Goal: Task Accomplishment & Management: Use online tool/utility

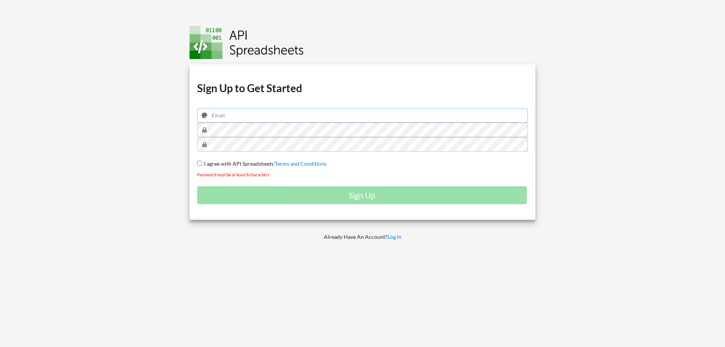
click at [245, 117] on input "email" at bounding box center [362, 115] width 331 height 14
type input "[EMAIL_ADDRESS][DOMAIN_NAME]"
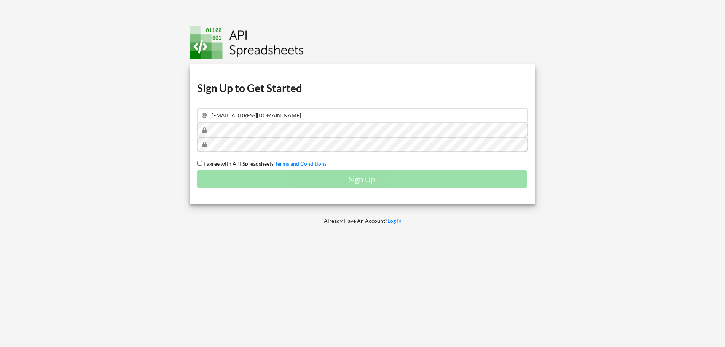
click at [200, 162] on input "I agree with API Spreadsheets' Terms and Conditions" at bounding box center [199, 163] width 5 height 5
checkbox input "true"
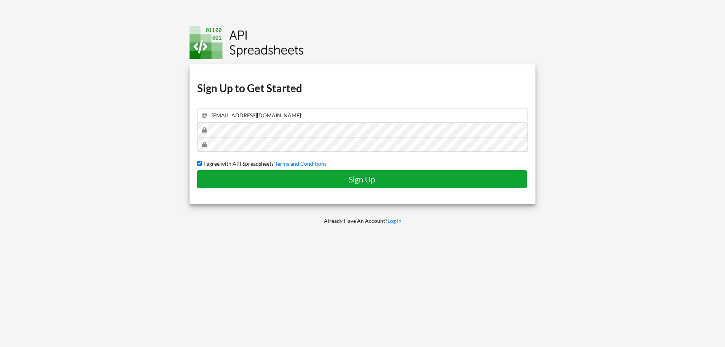
click at [376, 180] on h4 "Sign Up" at bounding box center [362, 179] width 314 height 10
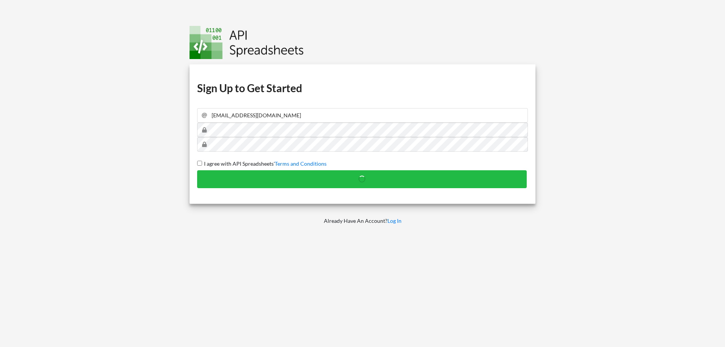
checkbox input "false"
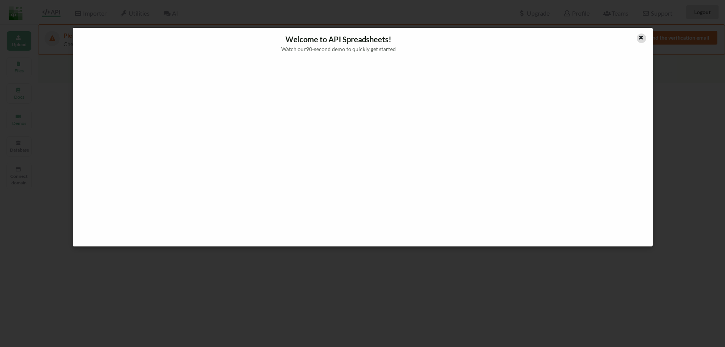
click at [638, 37] on icon at bounding box center [641, 36] width 6 height 5
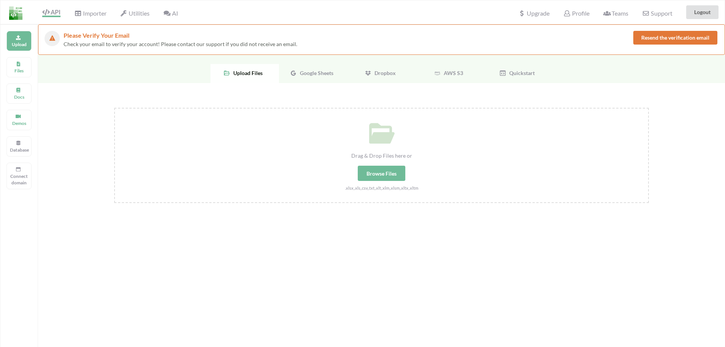
click at [324, 73] on span "Google Sheets" at bounding box center [315, 73] width 37 height 6
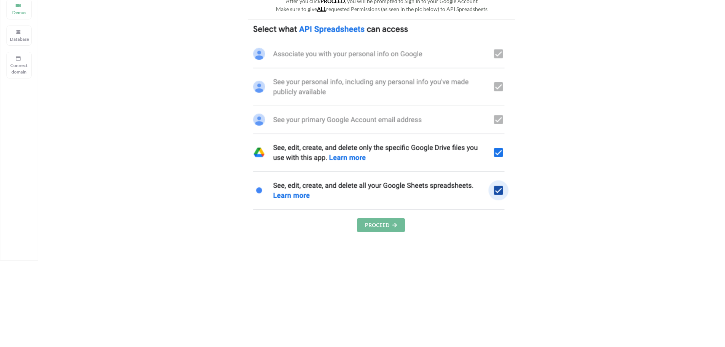
scroll to position [114, 0]
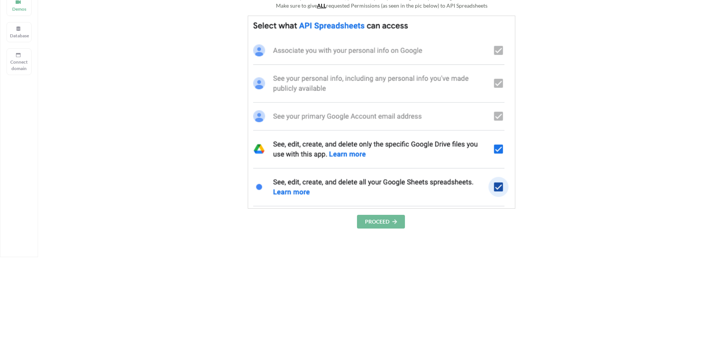
click at [384, 220] on button "PROCEED" at bounding box center [381, 222] width 48 height 14
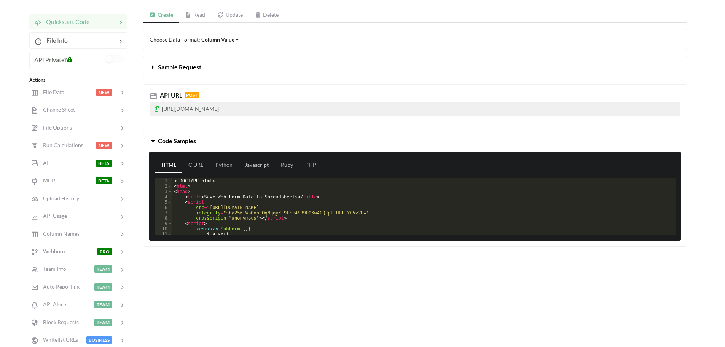
click at [70, 59] on icon at bounding box center [70, 58] width 6 height 5
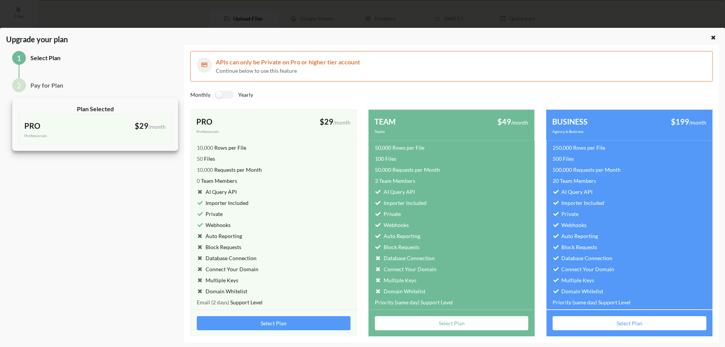
scroll to position [85, 0]
click at [163, 165] on div "1 Select Plan 2 Pay for Plan Plan Selected PRO Professionals $29 /month billed …" at bounding box center [95, 193] width 178 height 297
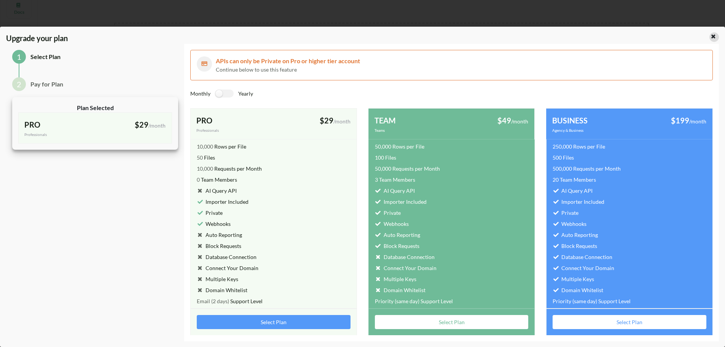
click at [713, 37] on div at bounding box center [714, 37] width 10 height 10
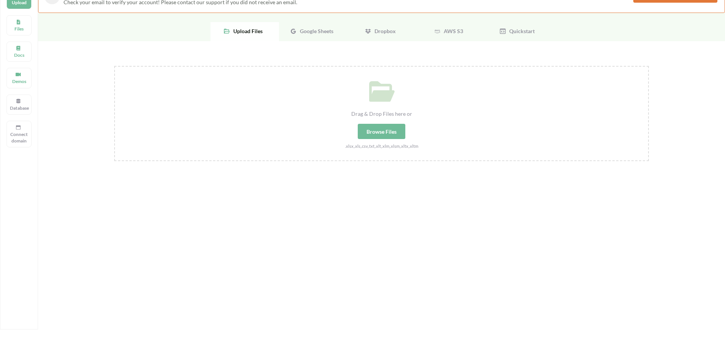
scroll to position [0, 0]
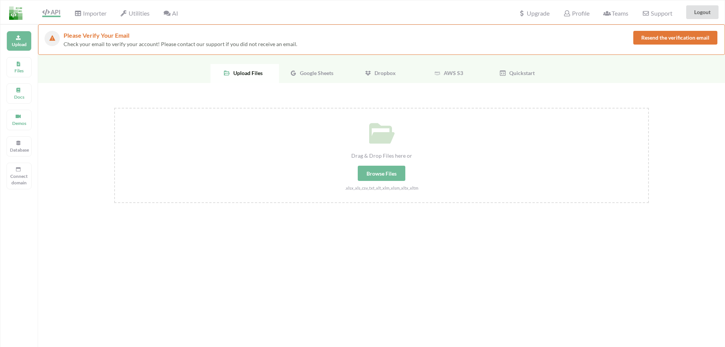
click at [324, 76] on div "Google Sheets" at bounding box center [313, 73] width 68 height 19
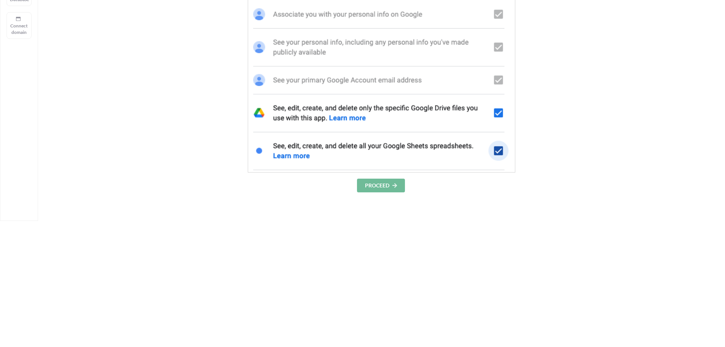
scroll to position [152, 0]
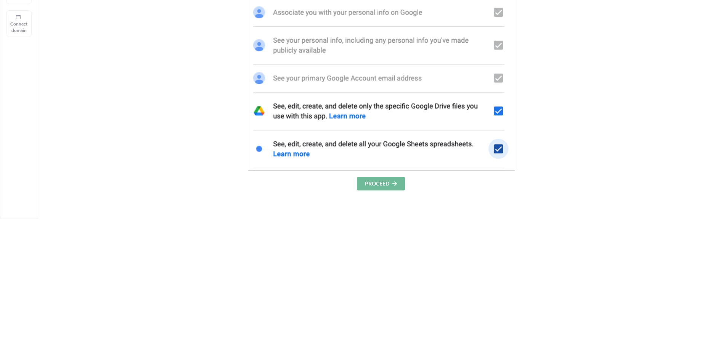
click at [374, 191] on div "After you click PROCEED , you will be prompted to Sign In to your Google Accoun…" at bounding box center [381, 152] width 687 height 442
click at [377, 187] on button "PROCEED" at bounding box center [381, 184] width 48 height 14
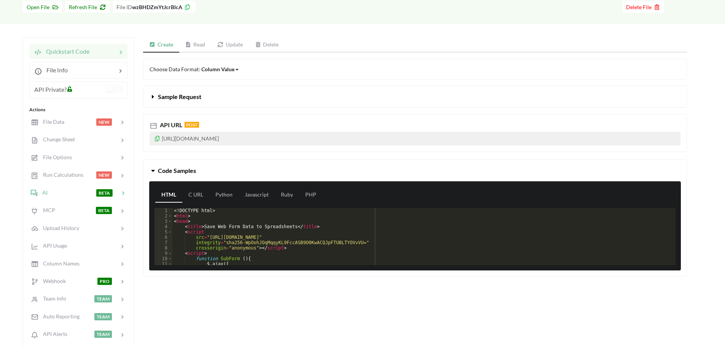
scroll to position [76, 0]
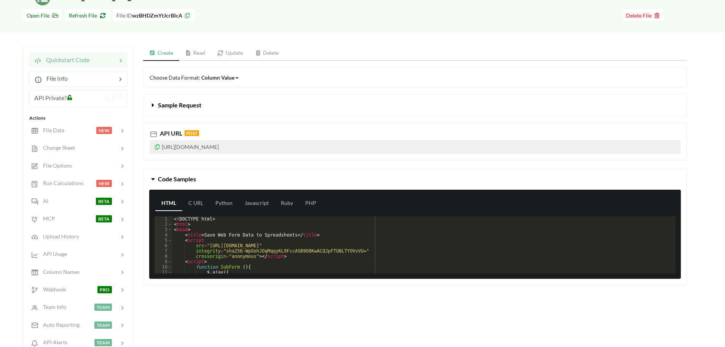
click at [201, 147] on p "https://api.apispreadsheets.com/data/wzBHDZmYtJcrBlcA/" at bounding box center [415, 147] width 531 height 14
click at [158, 146] on icon at bounding box center [157, 145] width 6 height 5
click at [201, 56] on link "Read" at bounding box center [195, 53] width 32 height 15
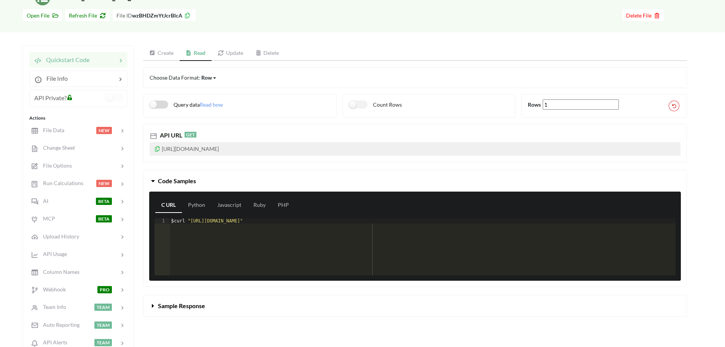
click at [162, 108] on label "Query data" at bounding box center [175, 104] width 50 height 8
click at [155, 106] on label "Query data" at bounding box center [175, 104] width 50 height 8
checkbox input "false"
click at [239, 53] on link "Update" at bounding box center [231, 53] width 38 height 15
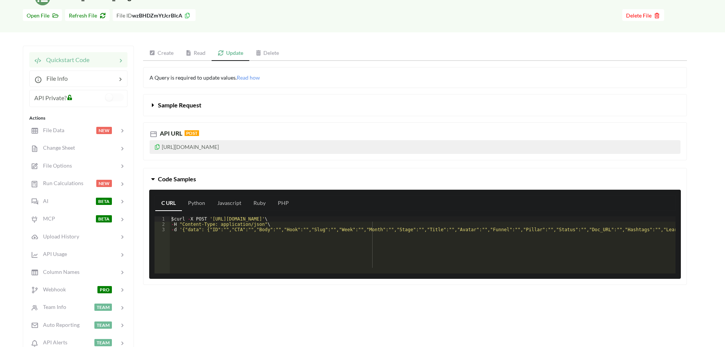
click at [156, 106] on icon at bounding box center [153, 103] width 7 height 6
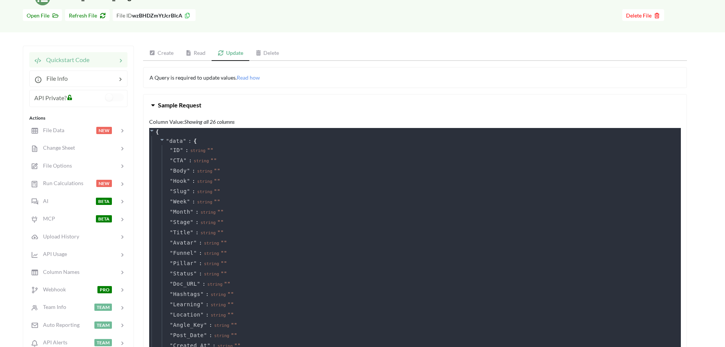
click at [156, 106] on icon at bounding box center [153, 103] width 7 height 6
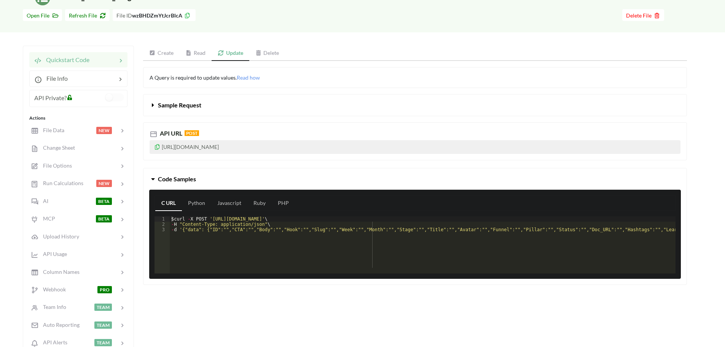
click at [196, 59] on link "Read" at bounding box center [196, 53] width 32 height 15
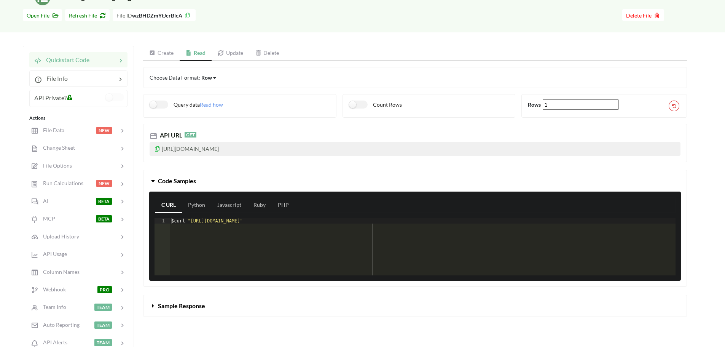
click at [159, 54] on link "Create" at bounding box center [161, 53] width 37 height 15
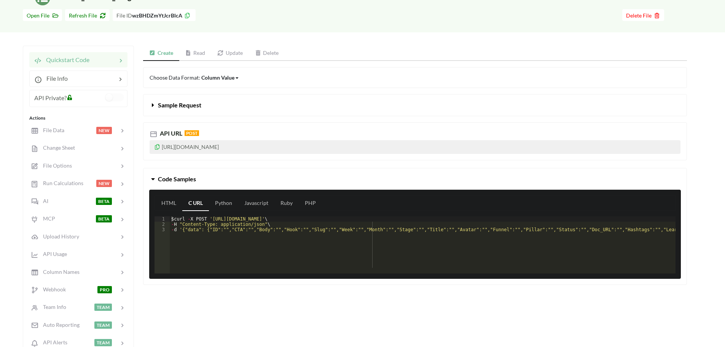
click at [153, 105] on icon at bounding box center [153, 103] width 7 height 6
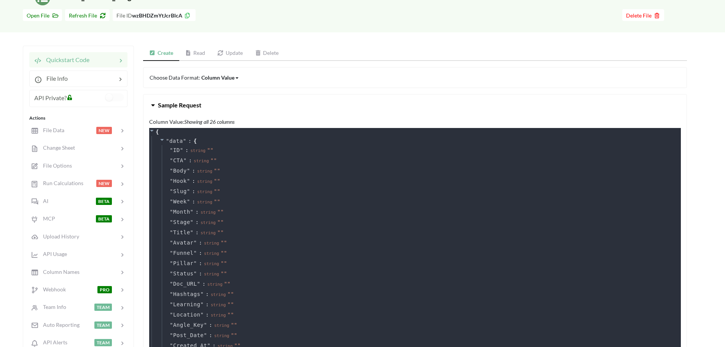
click at [153, 105] on icon at bounding box center [153, 103] width 7 height 6
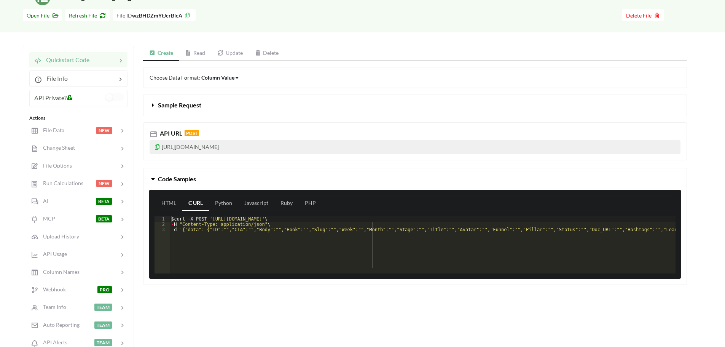
click at [192, 55] on link "Read" at bounding box center [195, 53] width 32 height 15
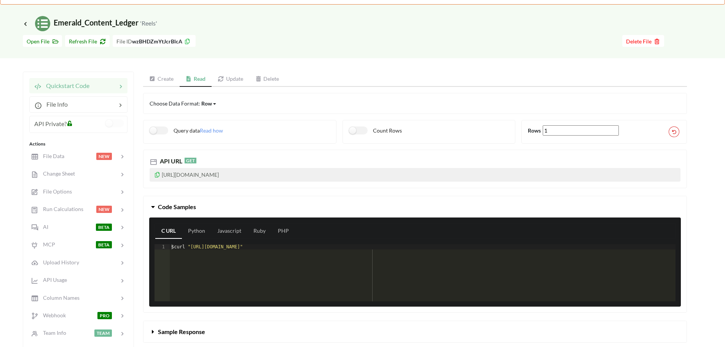
scroll to position [38, 0]
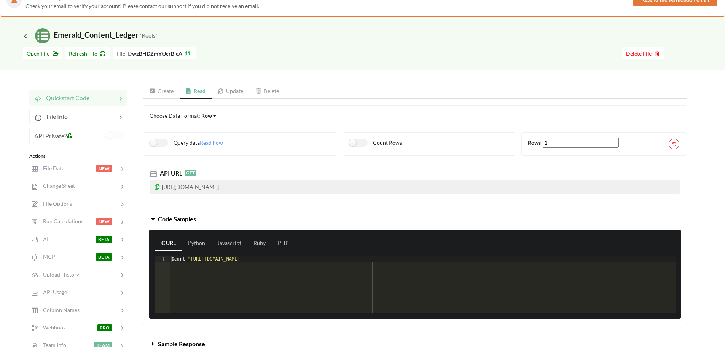
click at [200, 91] on link "Read" at bounding box center [196, 91] width 32 height 15
click at [158, 188] on icon at bounding box center [157, 185] width 6 height 5
click at [170, 92] on link "Create" at bounding box center [161, 91] width 37 height 15
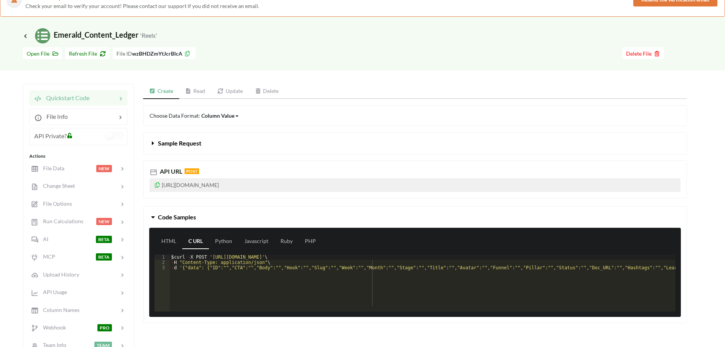
click at [198, 90] on link "Read" at bounding box center [195, 91] width 32 height 15
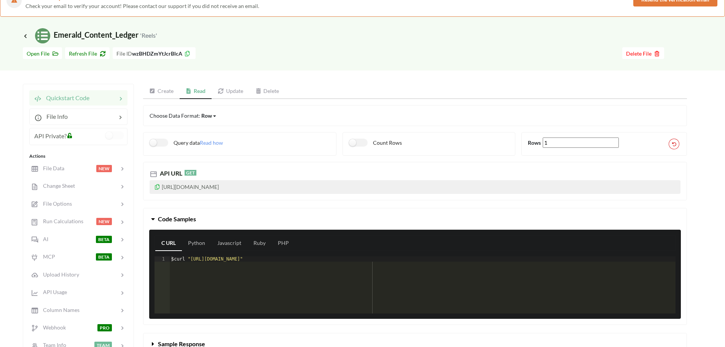
click at [168, 93] on link "Create" at bounding box center [161, 91] width 37 height 15
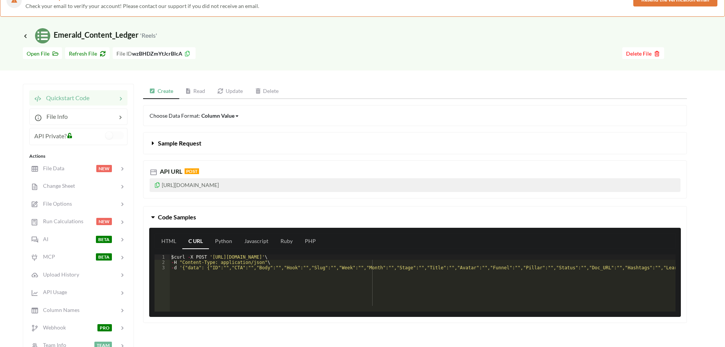
click at [195, 91] on link "Read" at bounding box center [195, 91] width 32 height 15
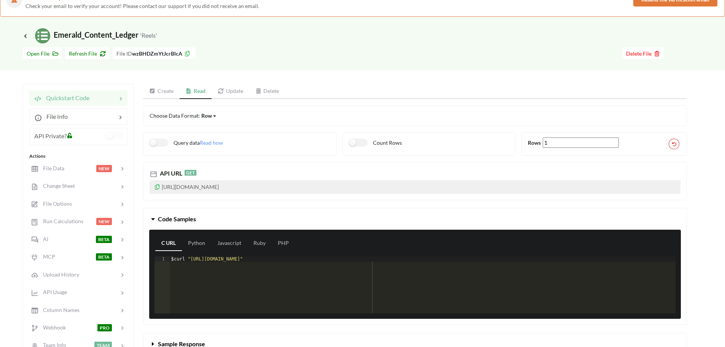
click at [156, 187] on icon at bounding box center [157, 185] width 6 height 5
click at [156, 188] on icon at bounding box center [157, 185] width 6 height 5
click at [270, 182] on p "https://api.apispreadsheets.com/data/wzBHDZmYtJcrBlcA/" at bounding box center [415, 187] width 531 height 14
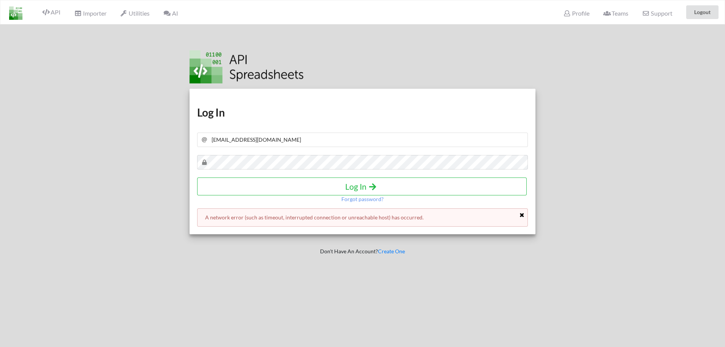
click at [523, 216] on icon at bounding box center [522, 214] width 6 height 5
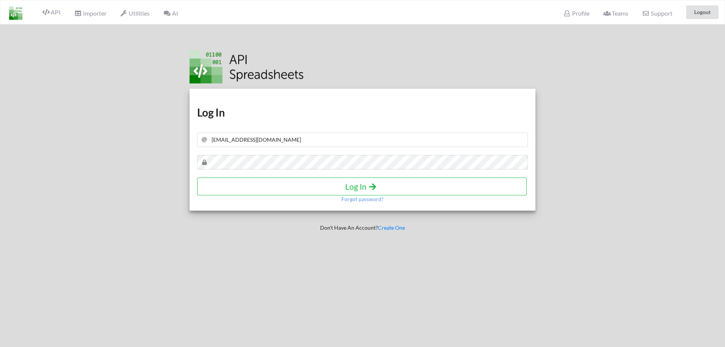
click at [468, 243] on div "Download hidden Download hidden Log In fanyxmedia@gmail.com Log In Forgot passw…" at bounding box center [362, 197] width 368 height 347
click at [380, 190] on h4 "Log In" at bounding box center [362, 186] width 314 height 10
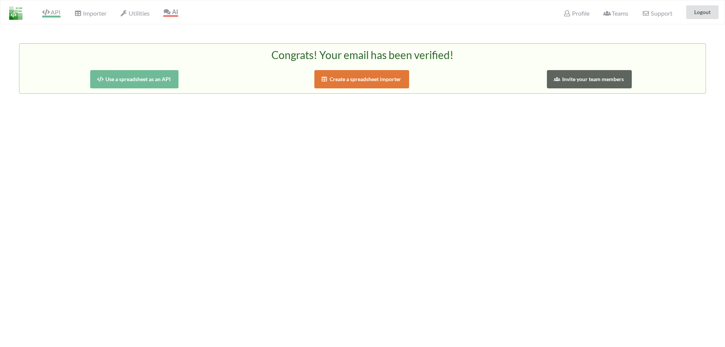
click at [57, 12] on span "API" at bounding box center [51, 12] width 18 height 9
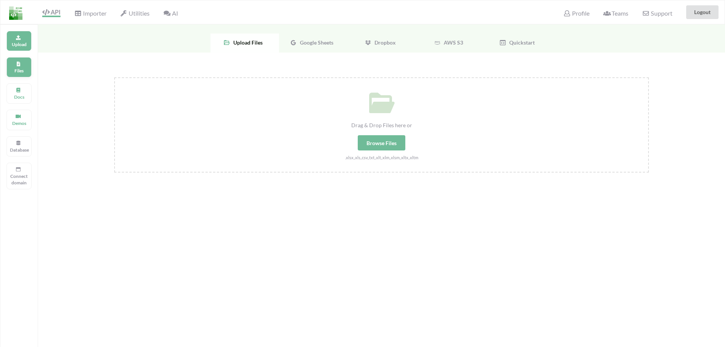
click at [25, 71] on p "Files" at bounding box center [19, 70] width 18 height 6
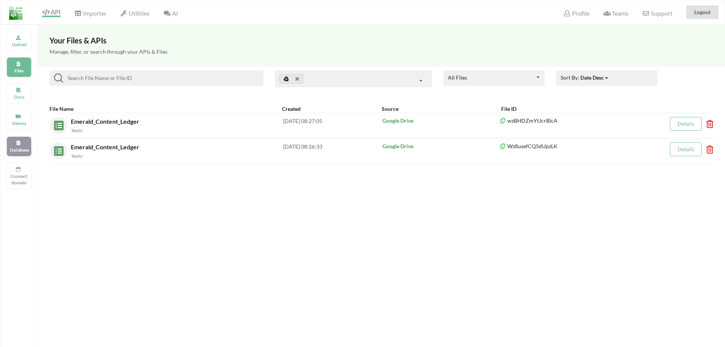
click at [16, 154] on div "Database" at bounding box center [18, 146] width 25 height 20
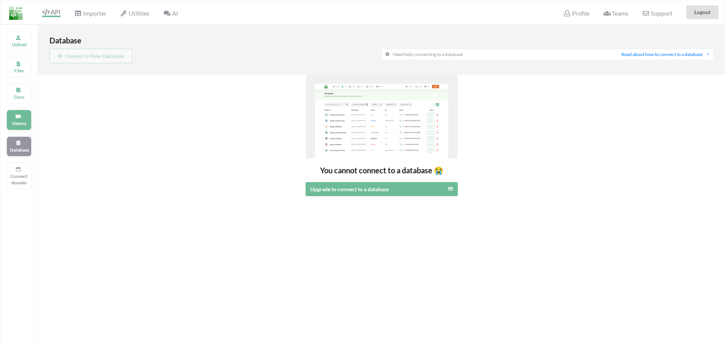
click at [24, 121] on p "Demos" at bounding box center [19, 123] width 18 height 6
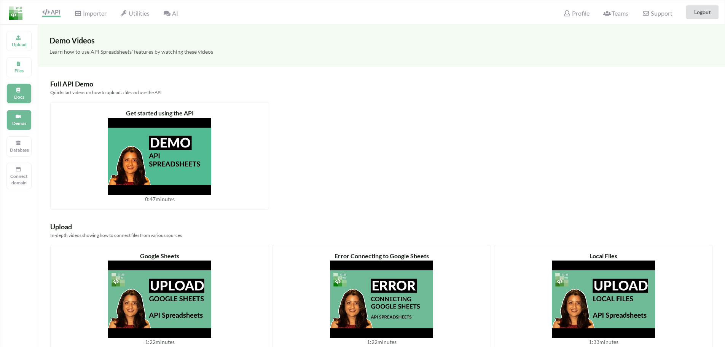
click at [24, 93] on div "Docs" at bounding box center [18, 93] width 25 height 20
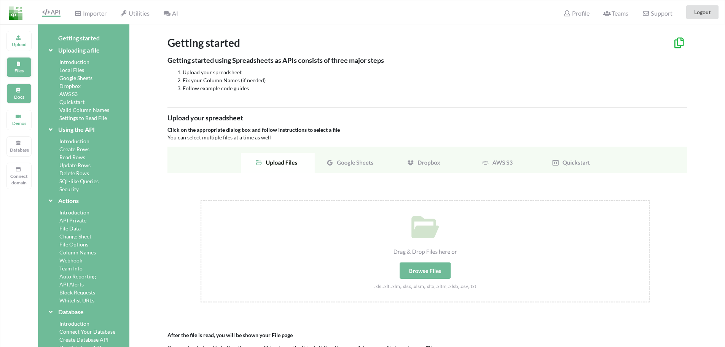
click at [24, 67] on p "Files" at bounding box center [19, 70] width 18 height 6
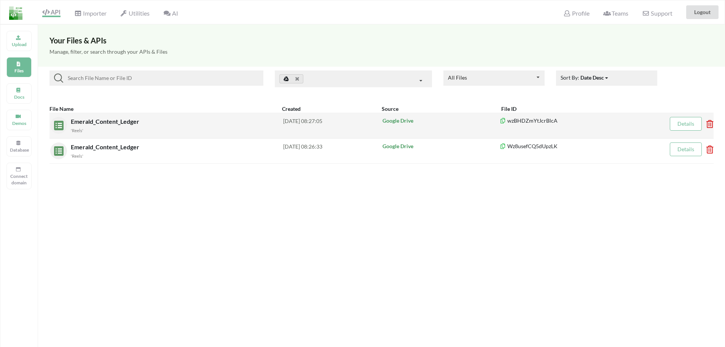
click at [708, 123] on icon at bounding box center [707, 121] width 2 height 3
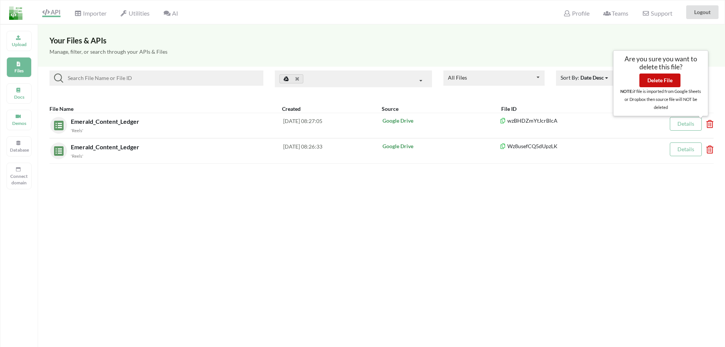
click at [667, 85] on button "Delete File" at bounding box center [659, 80] width 41 height 14
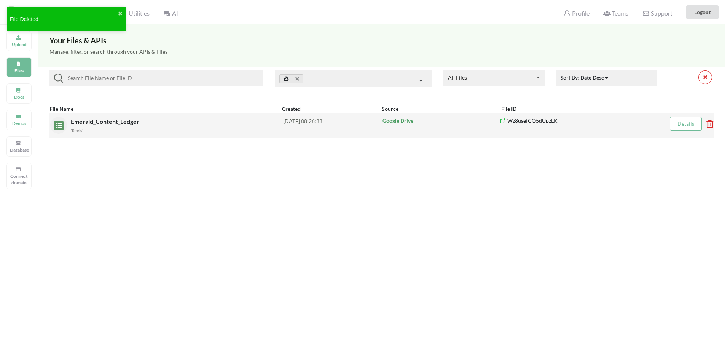
click at [708, 123] on icon at bounding box center [707, 121] width 2 height 3
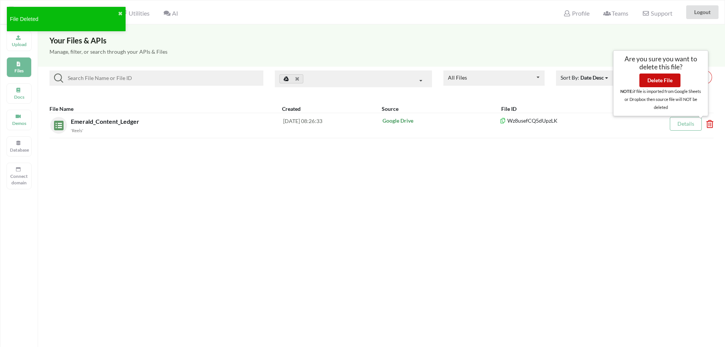
click at [643, 76] on button "Delete File" at bounding box center [659, 80] width 41 height 14
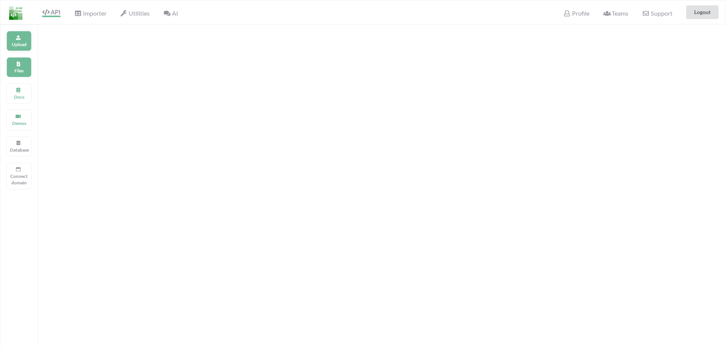
click at [25, 40] on div "Upload" at bounding box center [18, 41] width 25 height 20
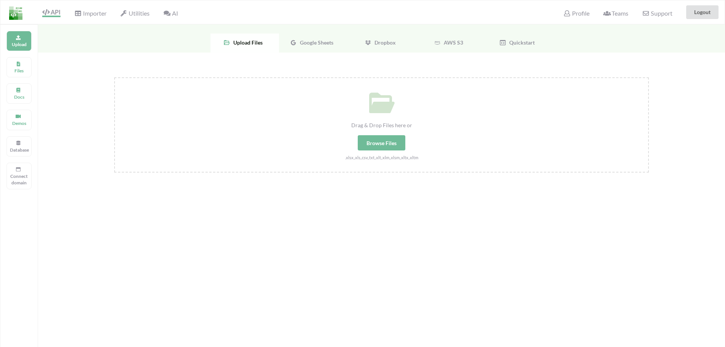
click at [320, 41] on span "Google Sheets" at bounding box center [315, 42] width 37 height 6
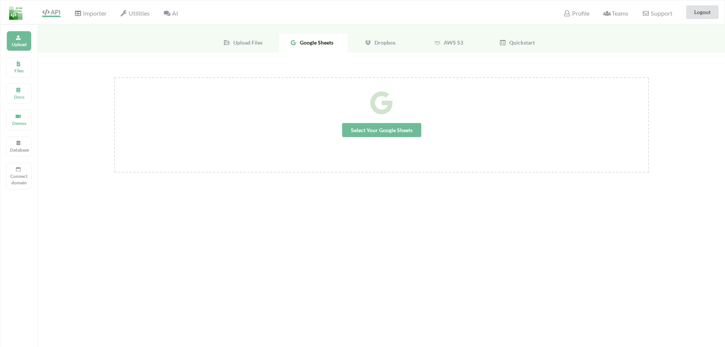
click at [379, 131] on span "Select Your Google Sheets" at bounding box center [381, 130] width 79 height 14
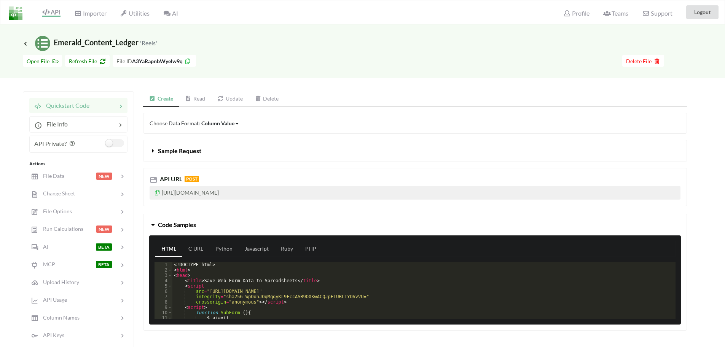
click at [196, 97] on link "Read" at bounding box center [195, 98] width 32 height 15
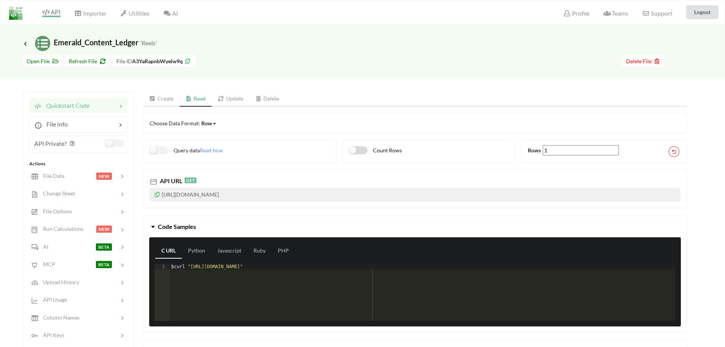
click at [363, 150] on label "Count Rows" at bounding box center [375, 150] width 53 height 8
checkbox input "true"
click at [163, 149] on label "Query data" at bounding box center [175, 150] width 50 height 8
click at [166, 150] on label "Query data" at bounding box center [175, 150] width 50 height 8
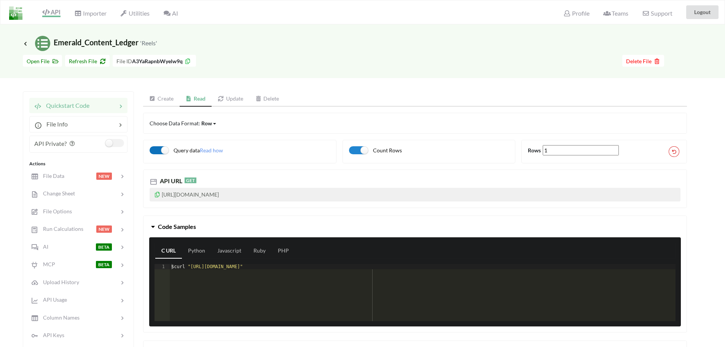
checkbox input "true"
click at [229, 102] on link "Update" at bounding box center [231, 98] width 38 height 15
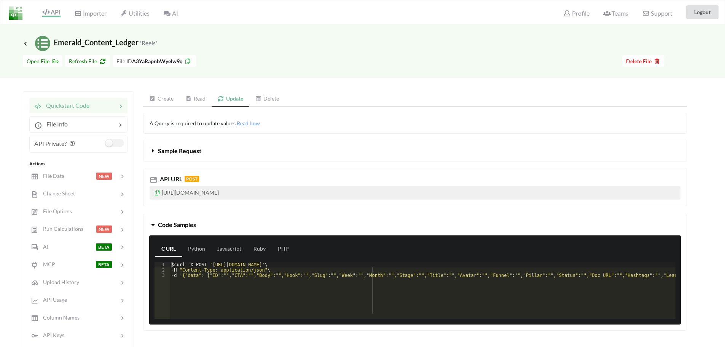
click at [156, 150] on icon at bounding box center [153, 149] width 7 height 6
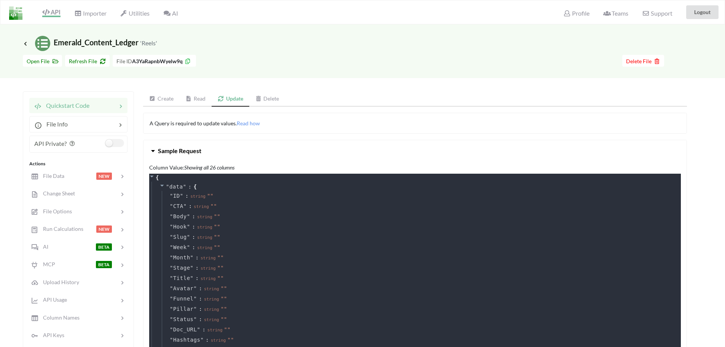
click at [156, 150] on icon at bounding box center [153, 149] width 7 height 6
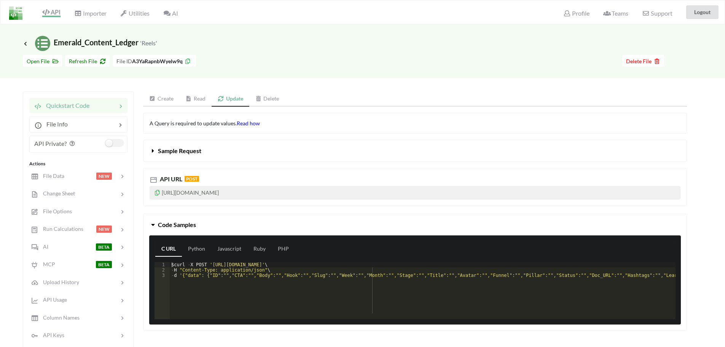
click at [247, 125] on span "Read how" at bounding box center [248, 123] width 23 height 6
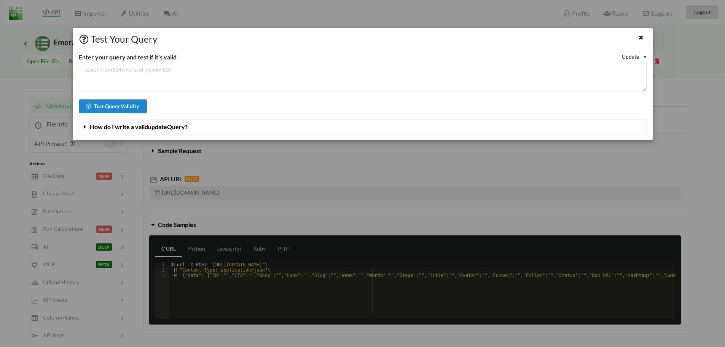
click at [83, 126] on icon at bounding box center [84, 125] width 7 height 6
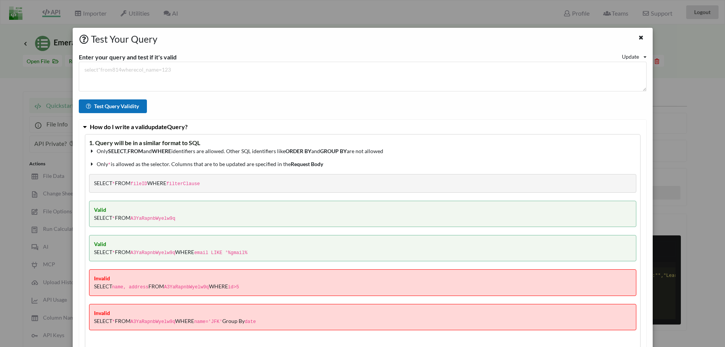
click at [101, 105] on button "Test Query Validity" at bounding box center [113, 106] width 68 height 14
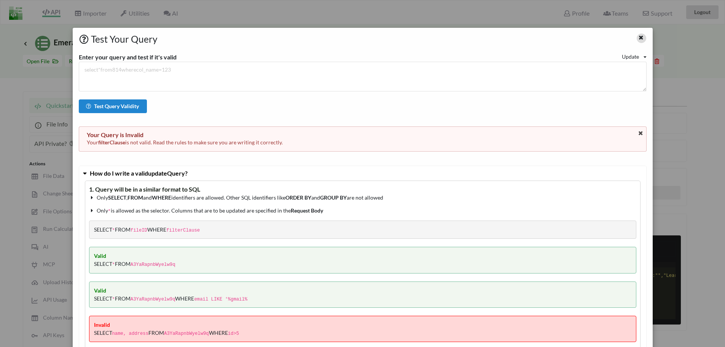
click at [639, 39] on icon at bounding box center [641, 36] width 6 height 5
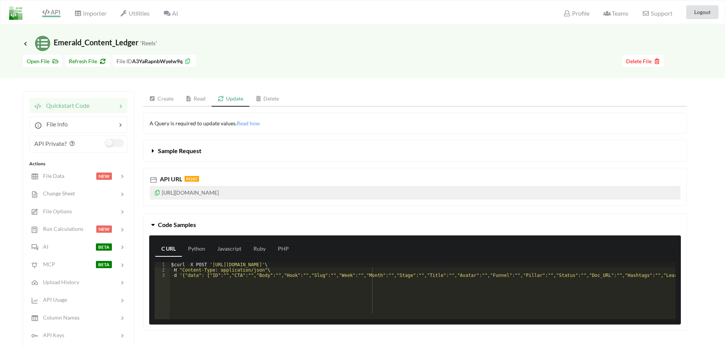
click at [164, 100] on link "Create" at bounding box center [161, 98] width 37 height 15
click at [231, 125] on div "Column Value" at bounding box center [217, 123] width 33 height 8
click at [229, 146] on div "Row" at bounding box center [224, 149] width 45 height 14
click at [215, 124] on div "Row Column Value Row Column" at bounding box center [209, 123] width 16 height 8
click at [225, 161] on div "Column" at bounding box center [225, 163] width 46 height 14
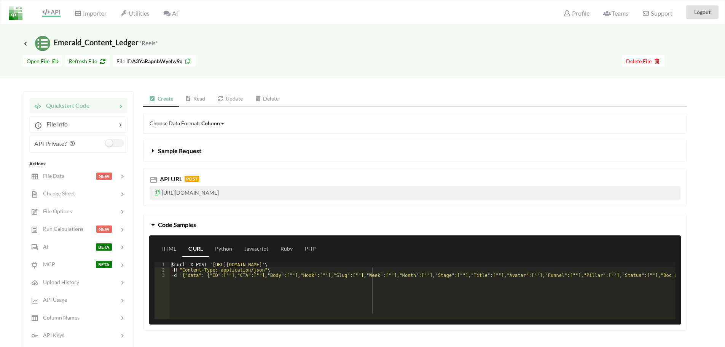
click at [218, 124] on div "Column" at bounding box center [210, 123] width 19 height 8
click at [227, 148] on div "Row" at bounding box center [225, 149] width 46 height 14
click at [157, 151] on span at bounding box center [154, 150] width 8 height 7
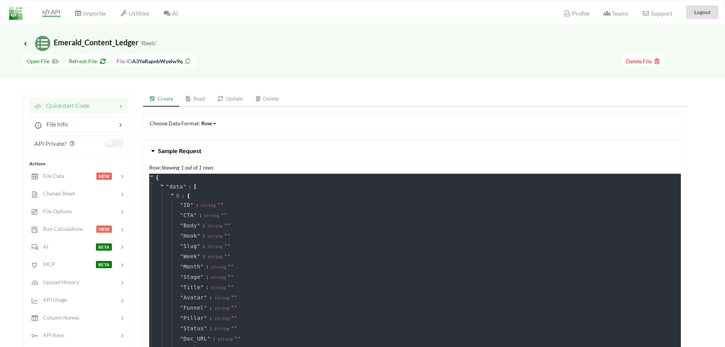
click at [157, 151] on span at bounding box center [154, 150] width 8 height 7
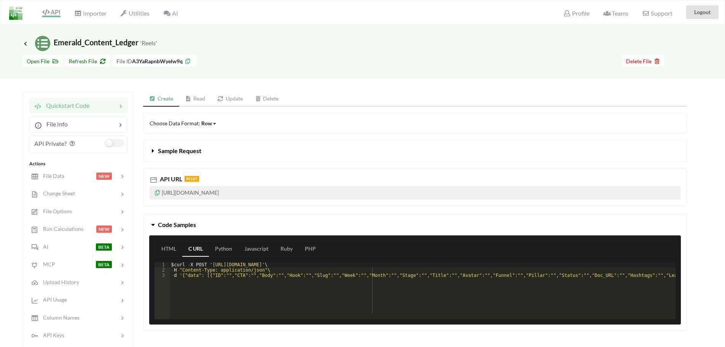
click at [158, 193] on icon at bounding box center [157, 191] width 6 height 5
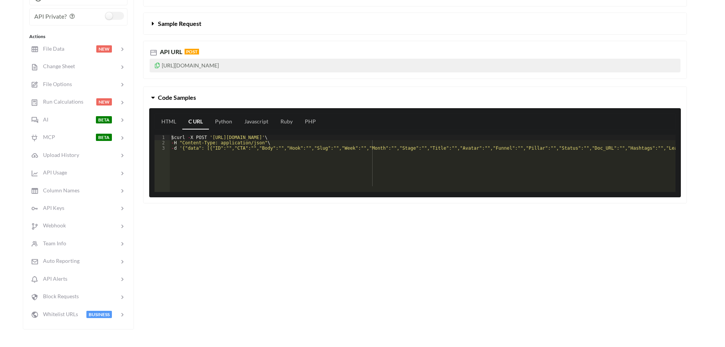
scroll to position [152, 0]
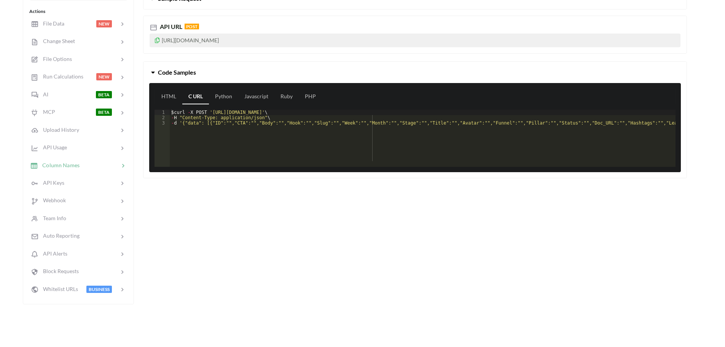
click at [73, 169] on div "Column Names" at bounding box center [55, 165] width 50 height 9
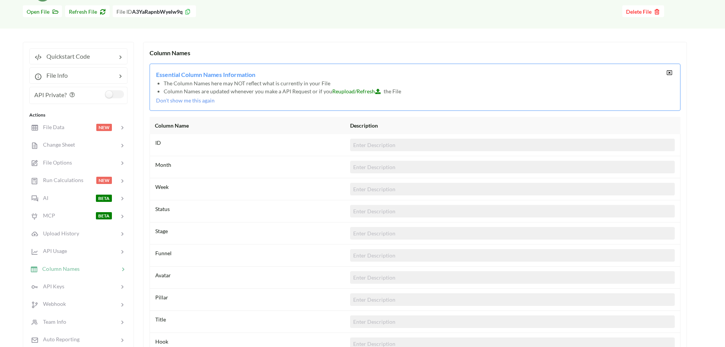
scroll to position [39, 0]
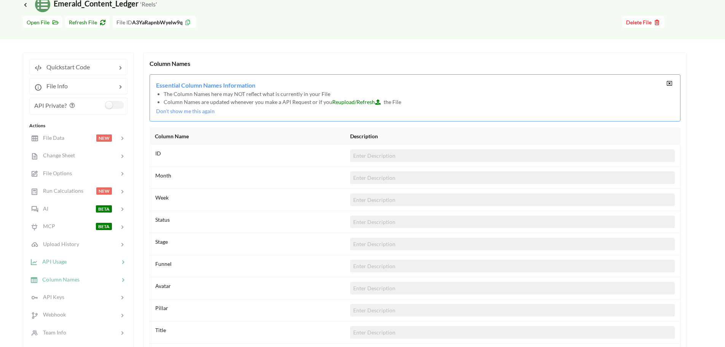
click at [65, 260] on span "API Usage" at bounding box center [52, 261] width 29 height 6
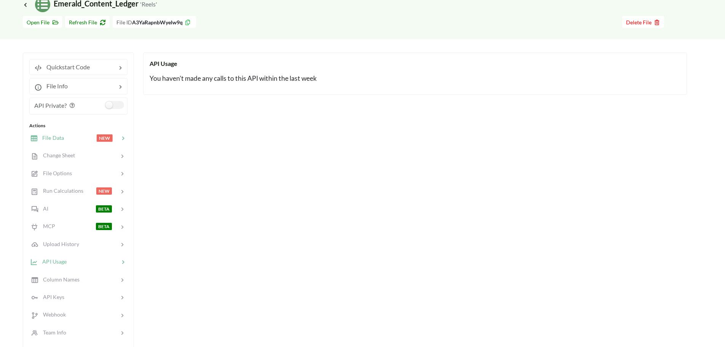
click at [53, 137] on span "File Data" at bounding box center [51, 137] width 26 height 6
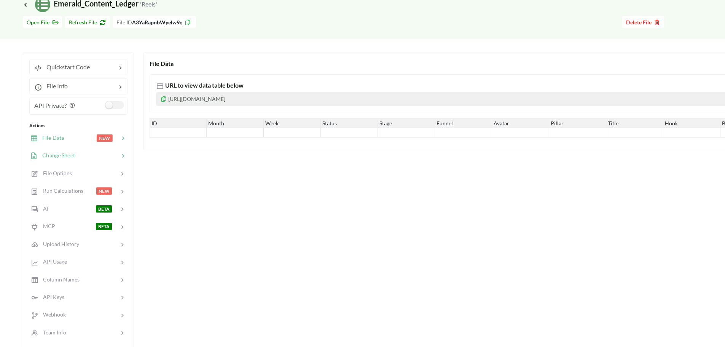
click at [69, 156] on span "Change Sheet" at bounding box center [56, 155] width 37 height 6
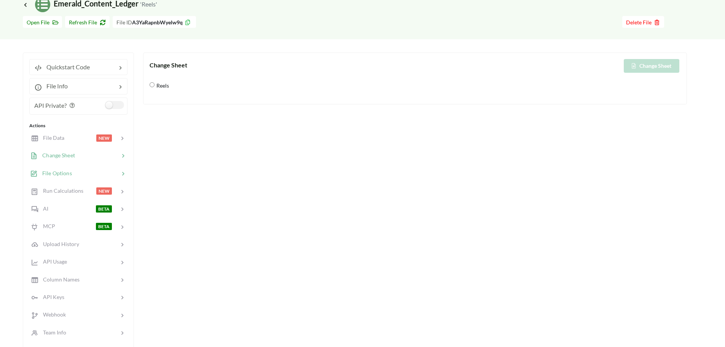
click at [65, 175] on span "File Options" at bounding box center [55, 173] width 34 height 6
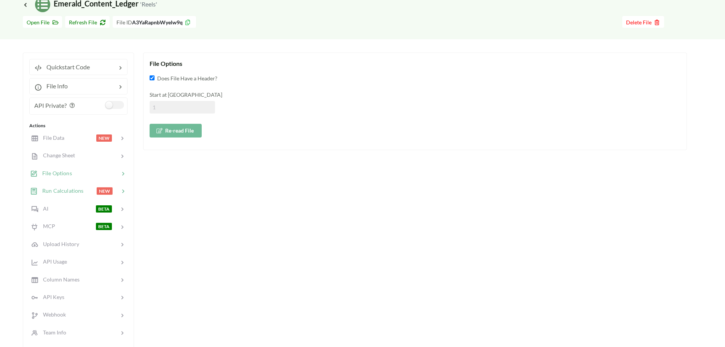
click at [57, 189] on span "Run Calculations" at bounding box center [61, 190] width 46 height 6
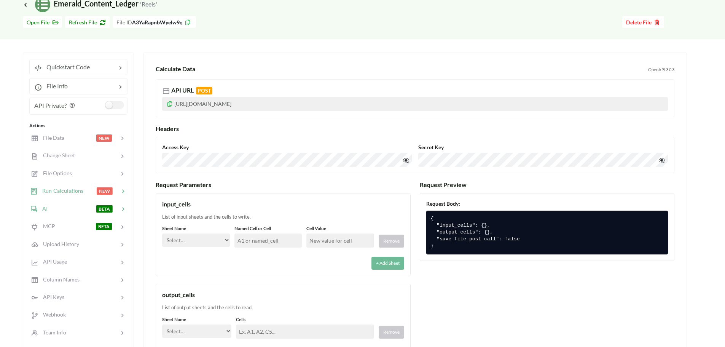
click at [65, 211] on div at bounding box center [72, 208] width 48 height 9
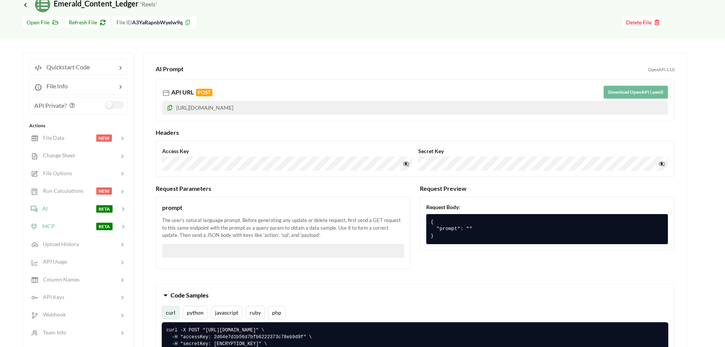
click at [65, 229] on div at bounding box center [75, 226] width 41 height 9
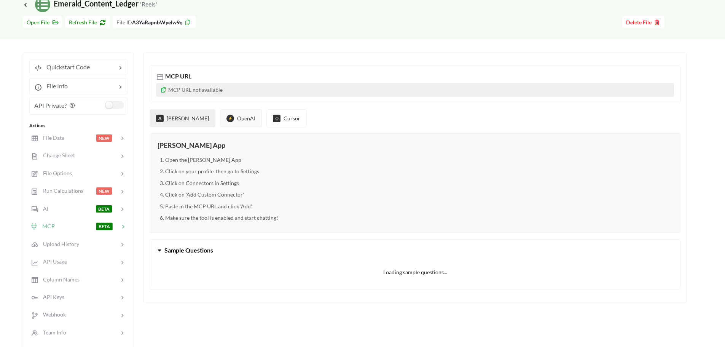
click at [220, 121] on button "⚡ OpenAI" at bounding box center [241, 118] width 42 height 18
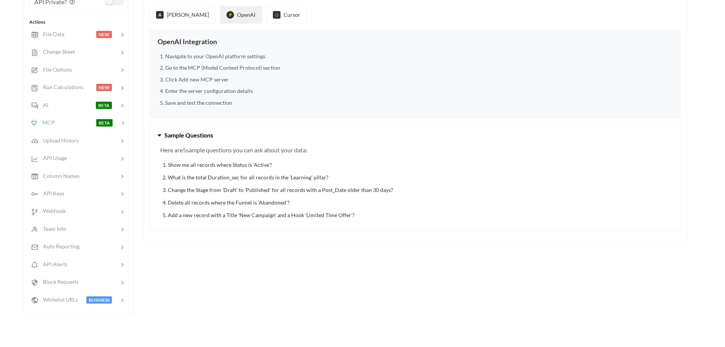
scroll to position [153, 0]
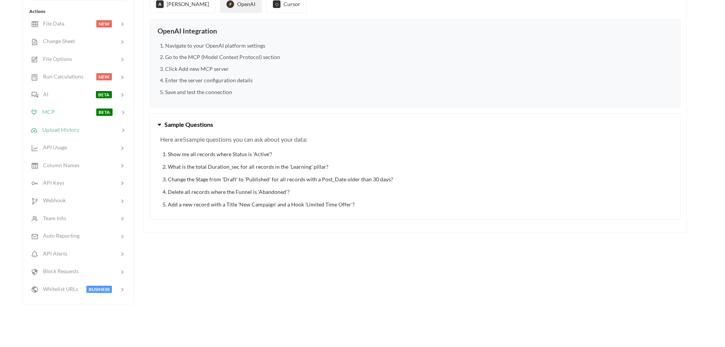
click at [74, 131] on span "Upload History" at bounding box center [58, 129] width 41 height 6
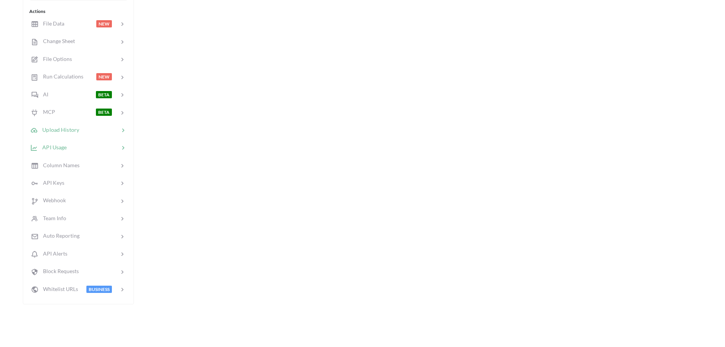
click at [78, 149] on div at bounding box center [93, 147] width 53 height 9
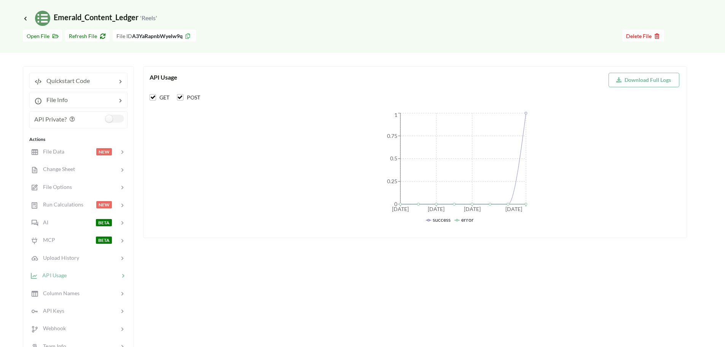
scroll to position [39, 0]
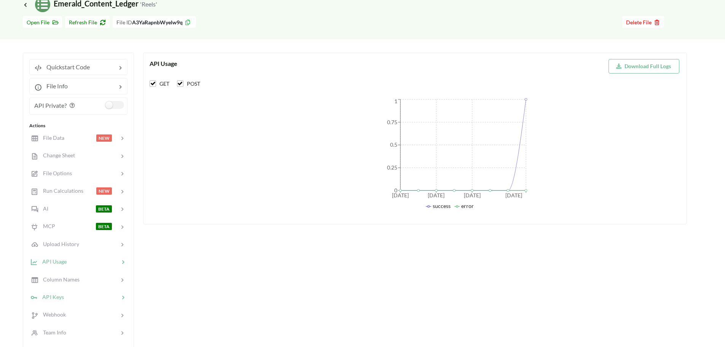
click at [81, 299] on div at bounding box center [91, 297] width 55 height 9
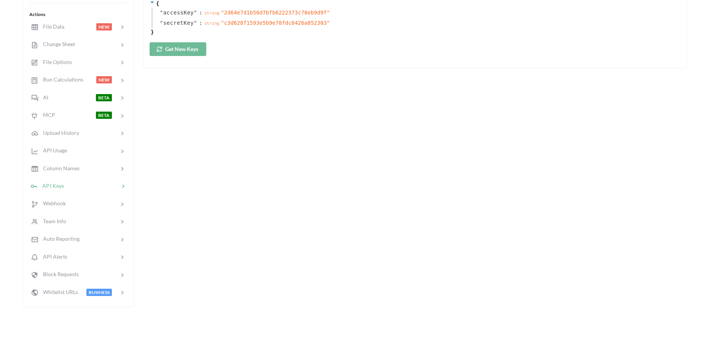
scroll to position [153, 0]
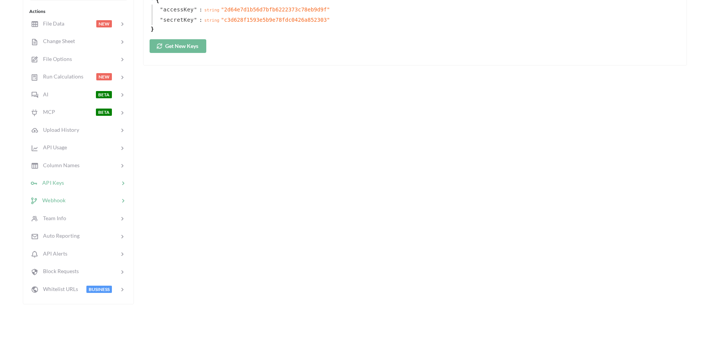
click at [82, 201] on div at bounding box center [92, 200] width 54 height 9
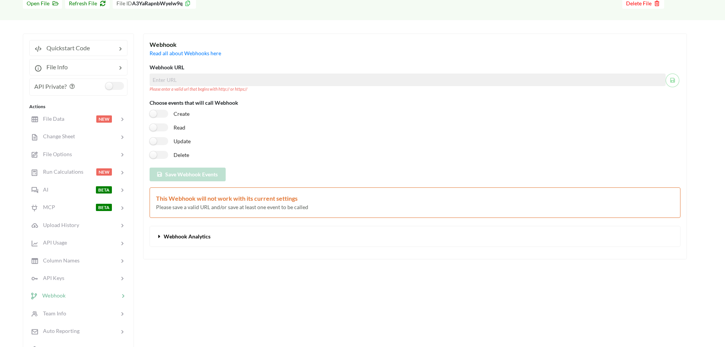
scroll to position [39, 0]
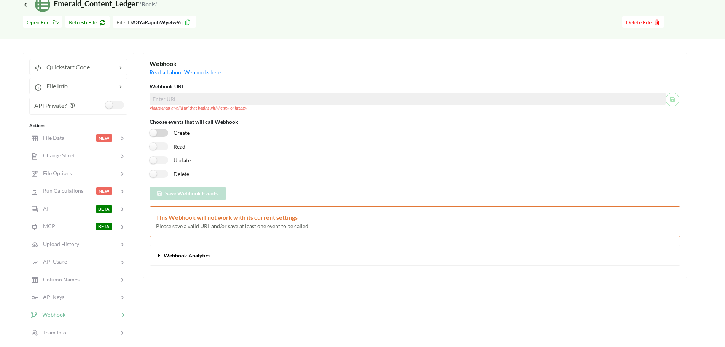
click at [164, 131] on label "Create" at bounding box center [170, 133] width 40 height 8
checkbox input "true"
click at [161, 146] on label "Read" at bounding box center [168, 146] width 36 height 8
checkbox input "true"
click at [170, 161] on label "Update" at bounding box center [170, 160] width 41 height 8
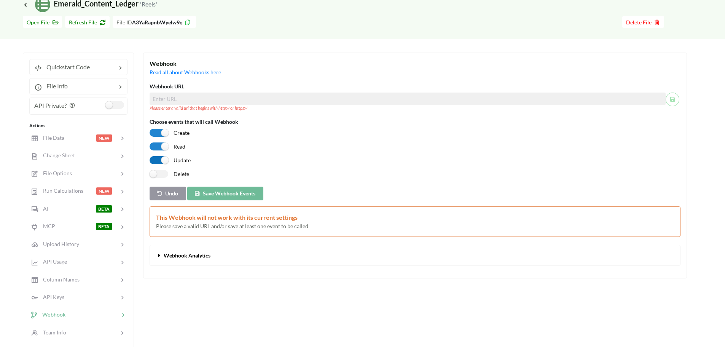
checkbox input "true"
click at [161, 172] on label "Delete" at bounding box center [170, 174] width 40 height 8
click at [156, 176] on label "Delete" at bounding box center [170, 174] width 40 height 8
checkbox input "false"
click at [156, 158] on label "Update" at bounding box center [170, 160] width 41 height 8
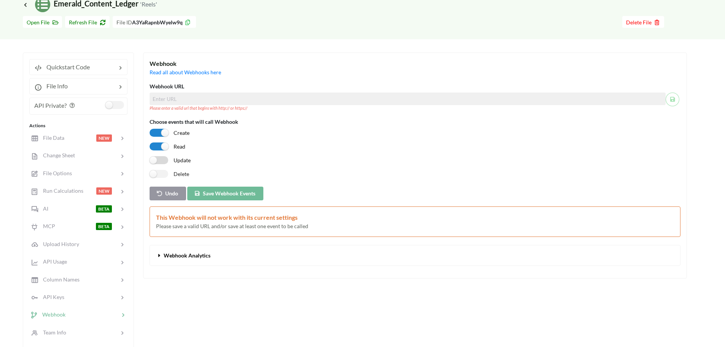
checkbox input "false"
click at [158, 145] on label "Read" at bounding box center [168, 146] width 36 height 8
checkbox input "false"
click at [160, 131] on label "Create" at bounding box center [170, 133] width 40 height 8
checkbox input "false"
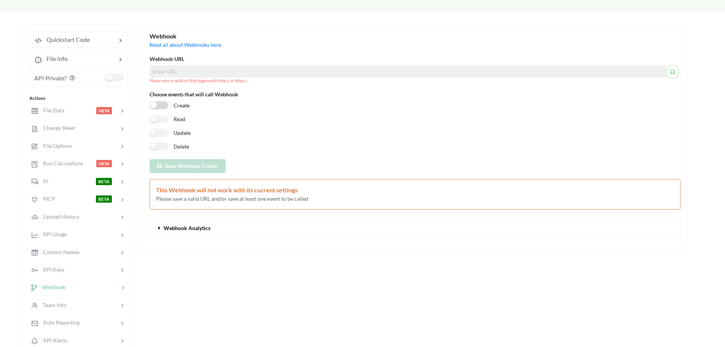
scroll to position [115, 0]
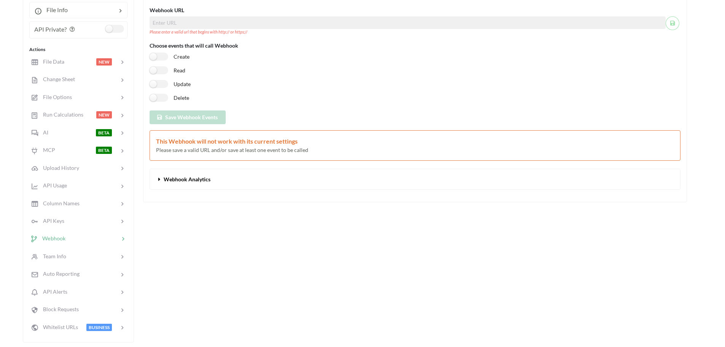
click at [163, 181] on span at bounding box center [160, 179] width 8 height 6
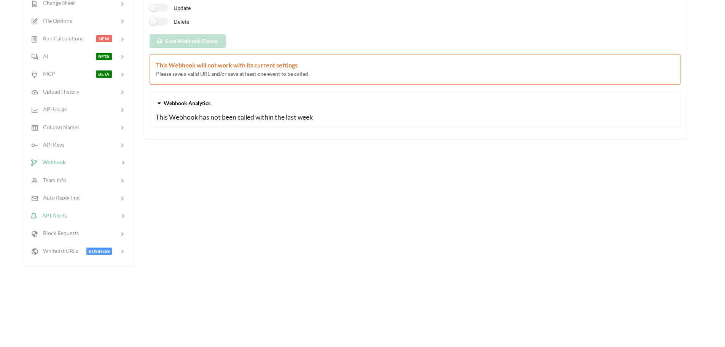
click at [74, 213] on div at bounding box center [93, 215] width 52 height 9
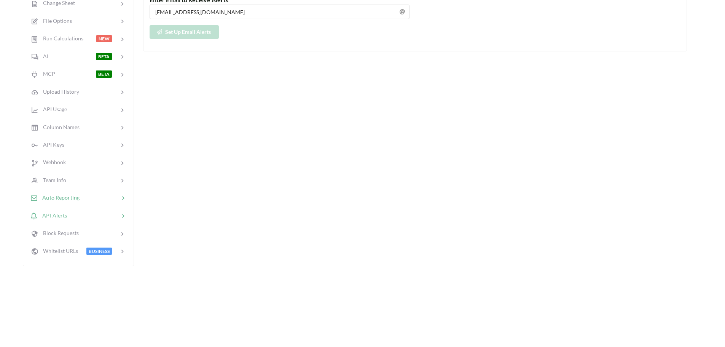
click at [82, 197] on div at bounding box center [100, 197] width 40 height 9
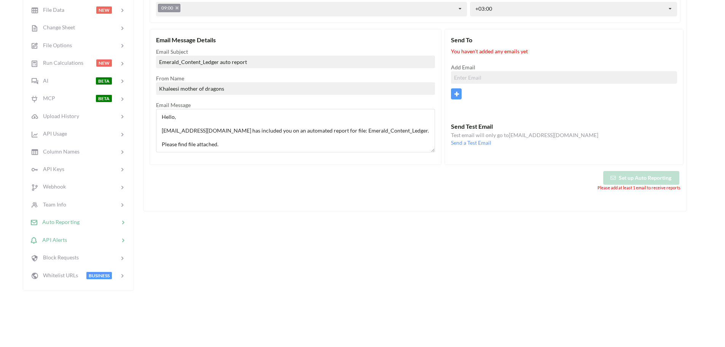
scroll to position [153, 0]
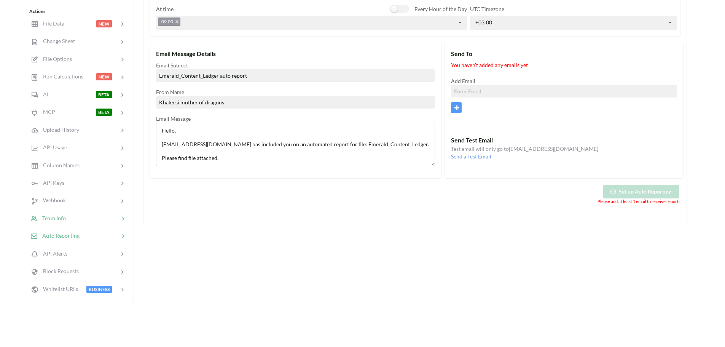
click at [78, 217] on div at bounding box center [92, 218] width 53 height 9
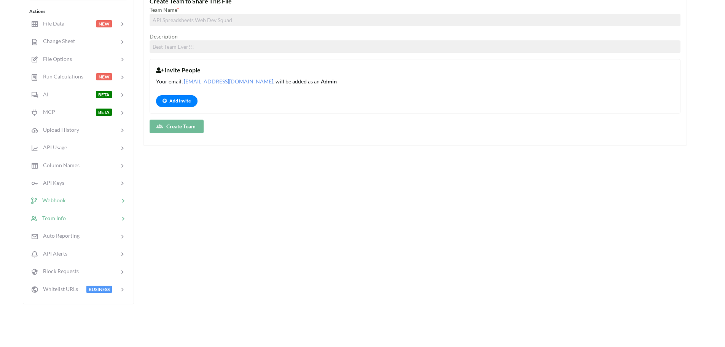
click at [80, 199] on div at bounding box center [92, 200] width 54 height 9
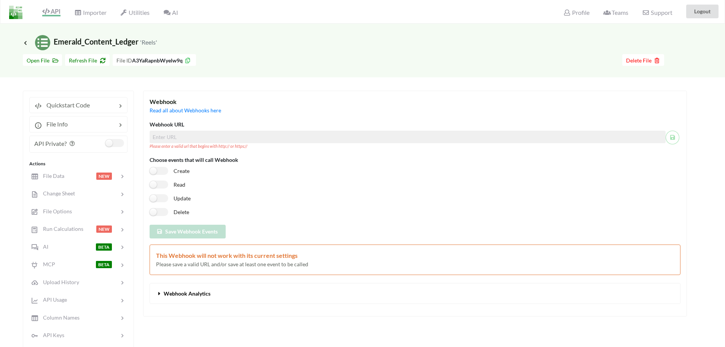
scroll to position [0, 0]
click at [145, 12] on span "Utilities" at bounding box center [134, 14] width 29 height 9
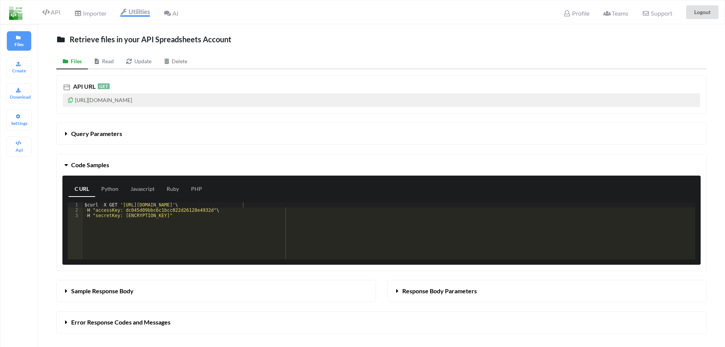
click at [104, 59] on link "Read" at bounding box center [104, 61] width 32 height 15
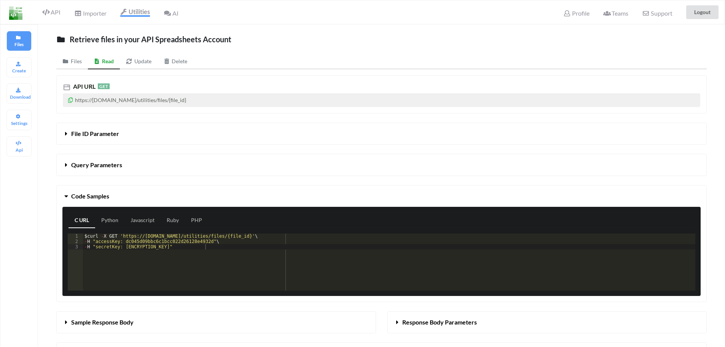
click at [80, 60] on link "Files" at bounding box center [72, 61] width 32 height 15
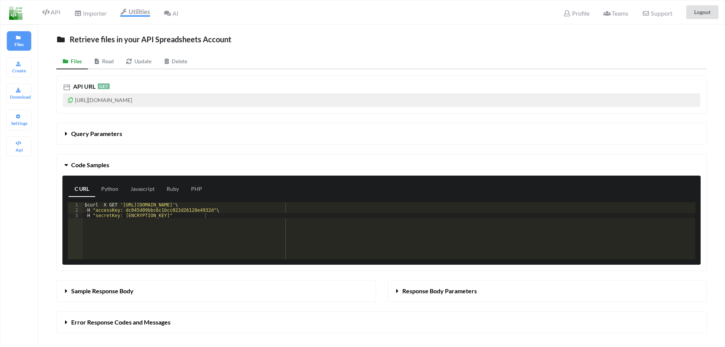
click at [135, 59] on link "Update" at bounding box center [139, 61] width 38 height 15
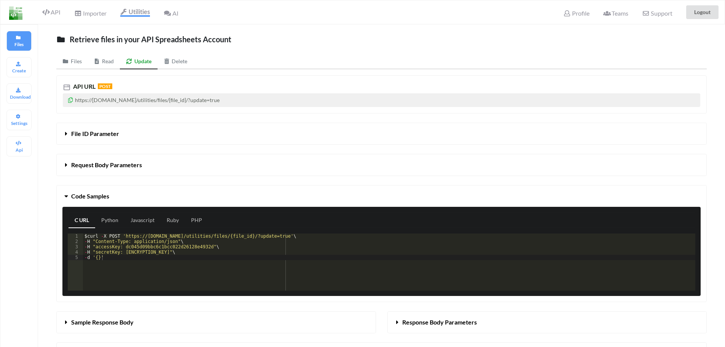
click at [108, 62] on link "Read" at bounding box center [104, 61] width 32 height 15
click at [81, 61] on link "Files" at bounding box center [72, 61] width 32 height 15
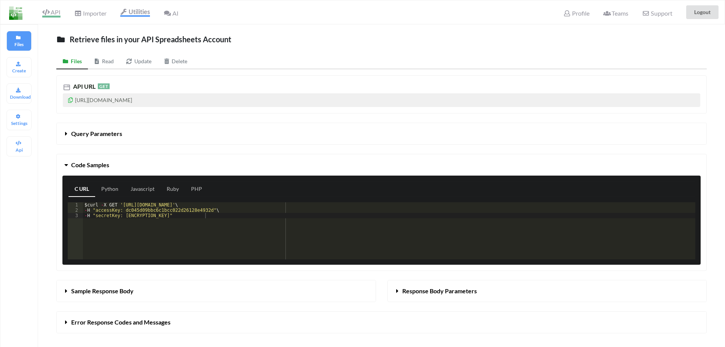
click at [49, 14] on icon at bounding box center [45, 12] width 7 height 6
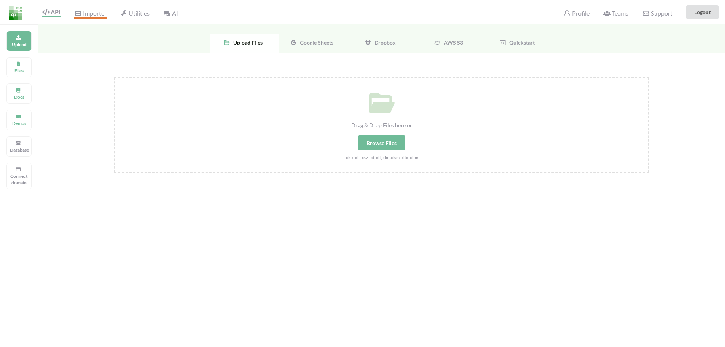
click at [83, 11] on span "Importer" at bounding box center [90, 14] width 32 height 9
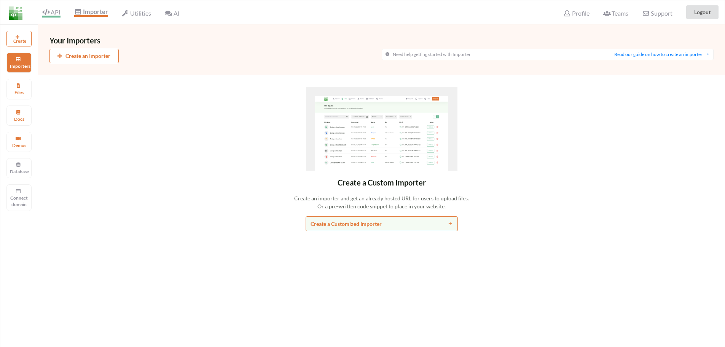
click at [58, 13] on span "API" at bounding box center [51, 12] width 18 height 9
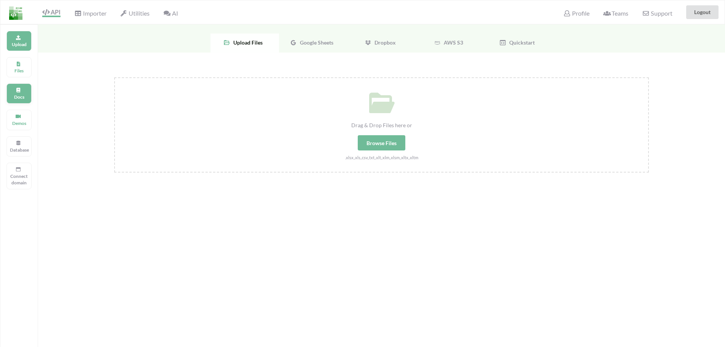
click at [24, 98] on p "Docs" at bounding box center [19, 97] width 18 height 6
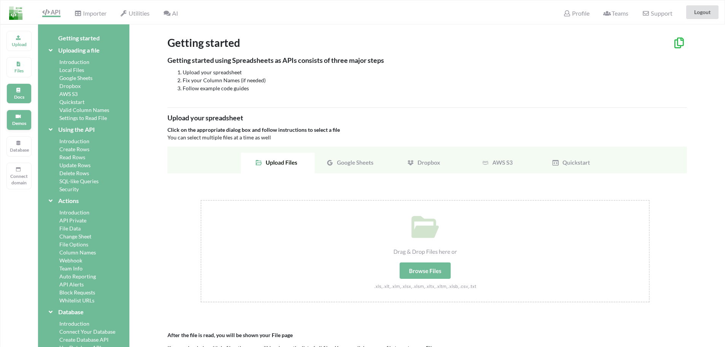
click at [19, 124] on p "Demos" at bounding box center [19, 123] width 18 height 6
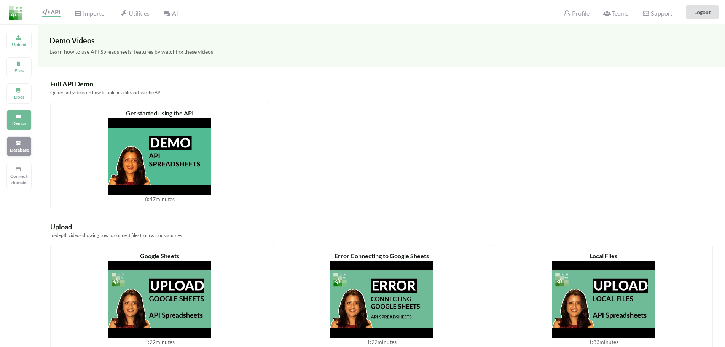
click at [23, 143] on div "Database" at bounding box center [18, 146] width 25 height 20
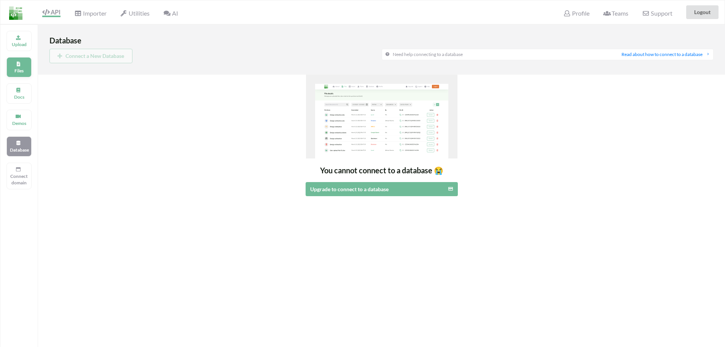
click at [22, 67] on p "Files" at bounding box center [19, 70] width 18 height 6
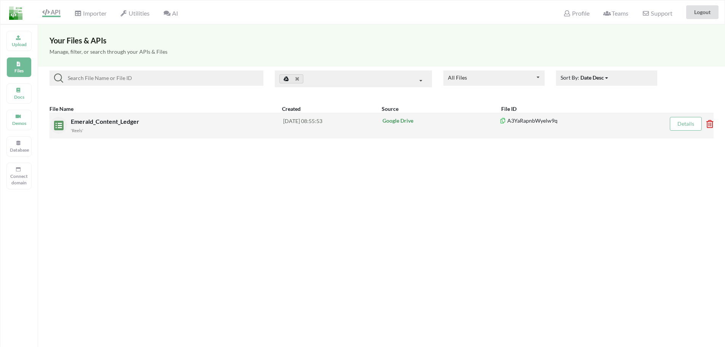
click at [678, 123] on link "Details" at bounding box center [685, 123] width 17 height 6
